Goal: Check status: Check status

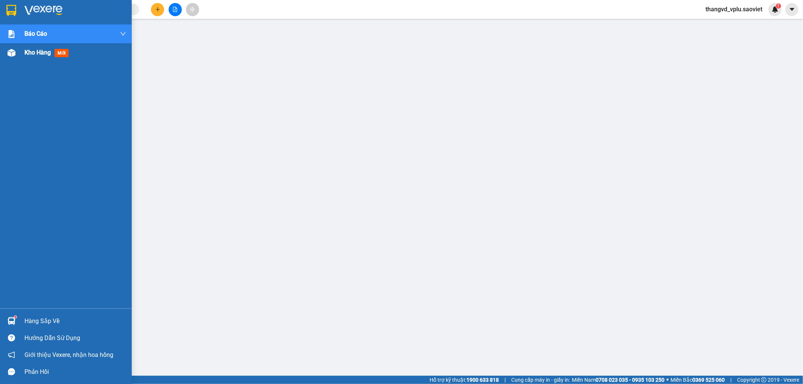
click at [41, 52] on span "Kho hàng" at bounding box center [37, 52] width 26 height 7
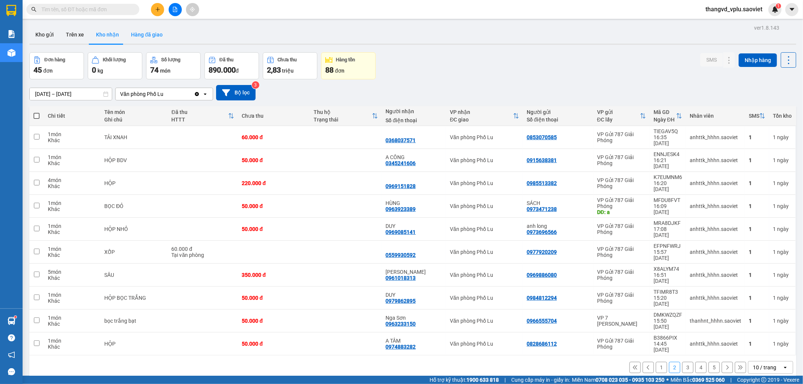
click at [142, 36] on button "Hàng đã giao" at bounding box center [147, 35] width 44 height 18
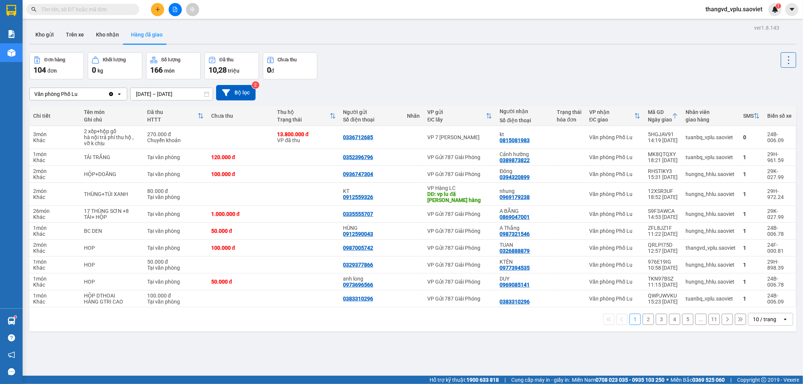
click at [643, 314] on button "2" at bounding box center [648, 319] width 11 height 11
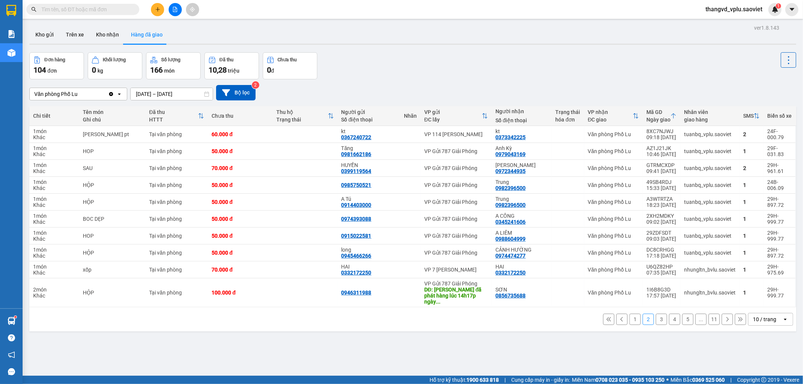
click at [656, 315] on button "3" at bounding box center [661, 319] width 11 height 11
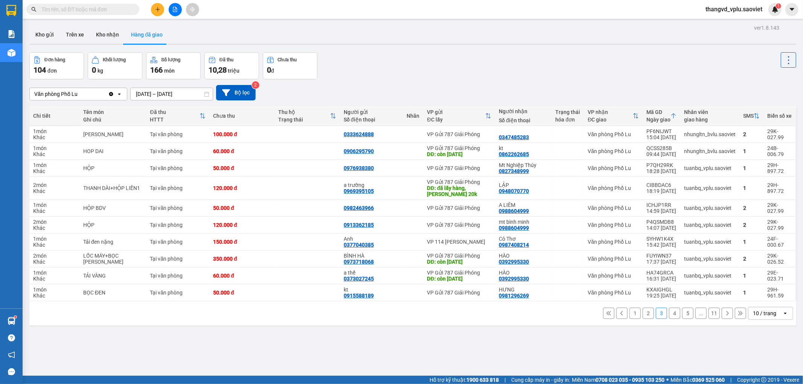
click at [630, 314] on button "1" at bounding box center [635, 313] width 11 height 11
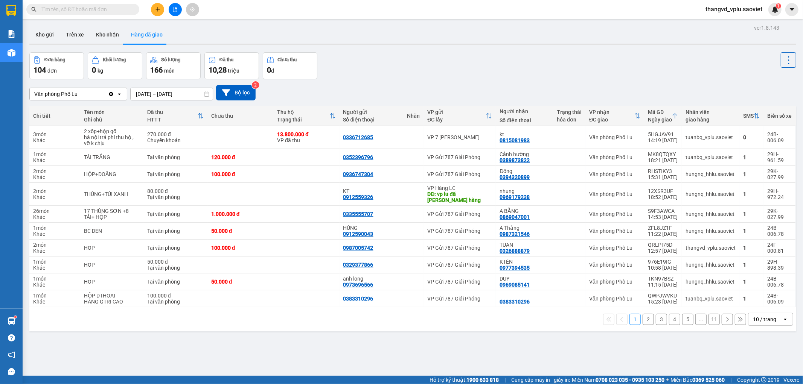
click at [643, 317] on button "2" at bounding box center [648, 319] width 11 height 11
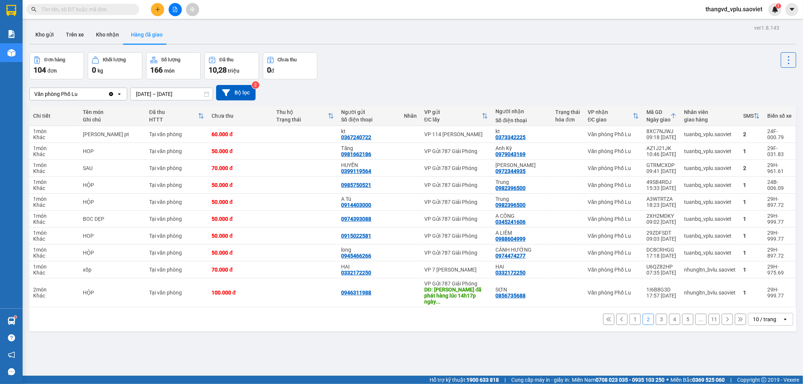
click at [107, 14] on span at bounding box center [82, 9] width 113 height 11
click at [105, 11] on input "text" at bounding box center [85, 9] width 89 height 8
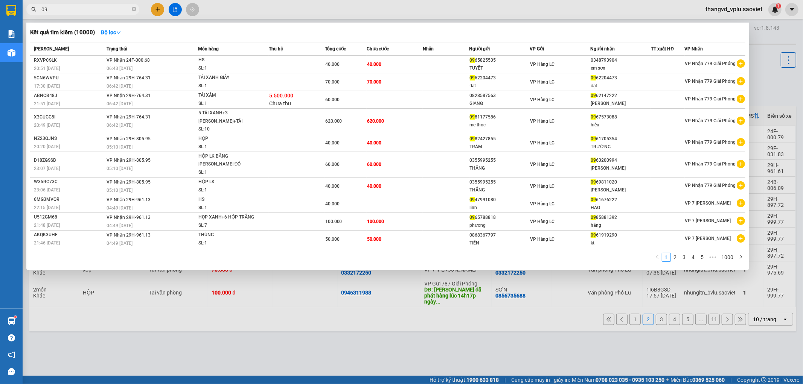
type input "0"
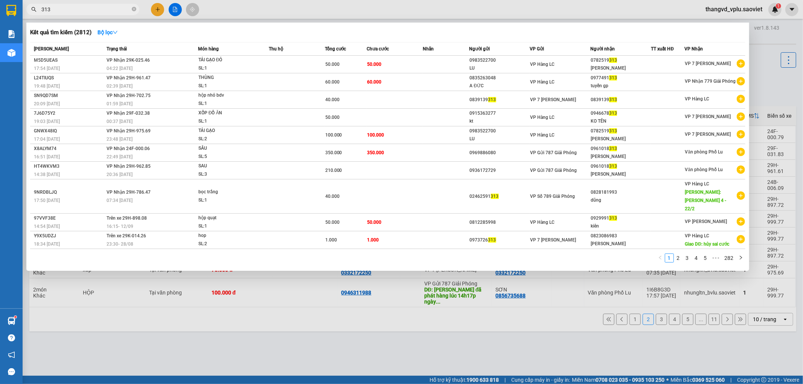
click at [41, 9] on span "313" at bounding box center [82, 9] width 113 height 11
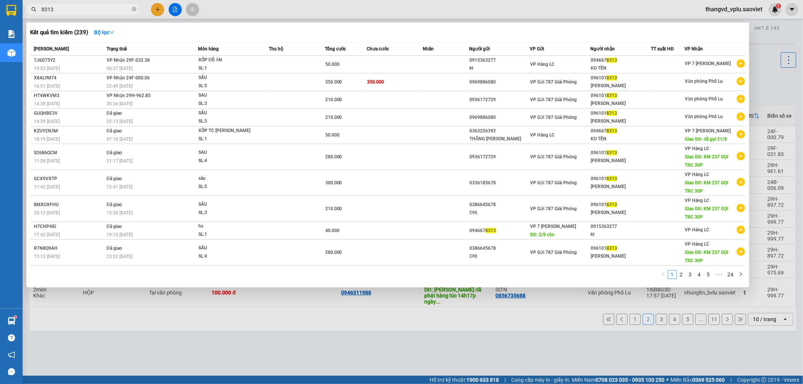
type input "8313"
